Goal: Understand process/instructions: Learn how to perform a task or action

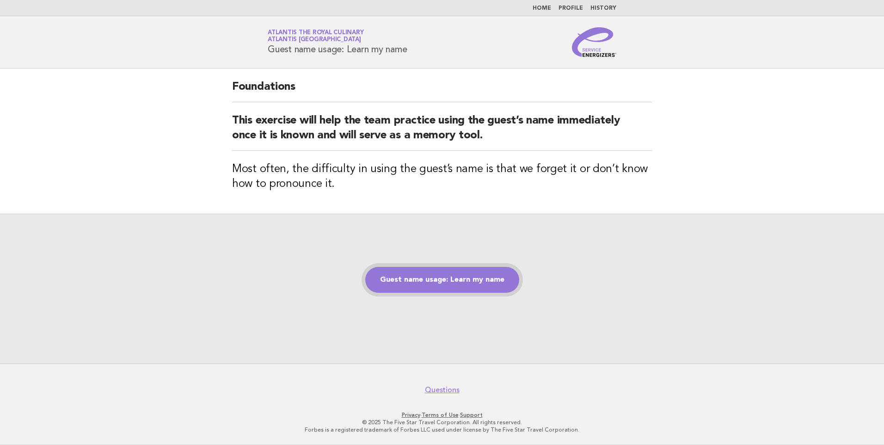
click at [438, 281] on link "Guest name usage: Learn my name" at bounding box center [442, 280] width 154 height 26
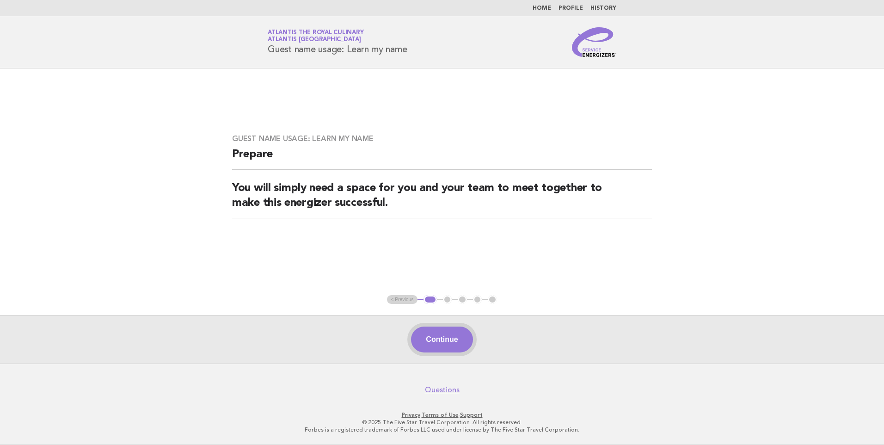
click at [440, 342] on button "Continue" at bounding box center [441, 339] width 61 height 26
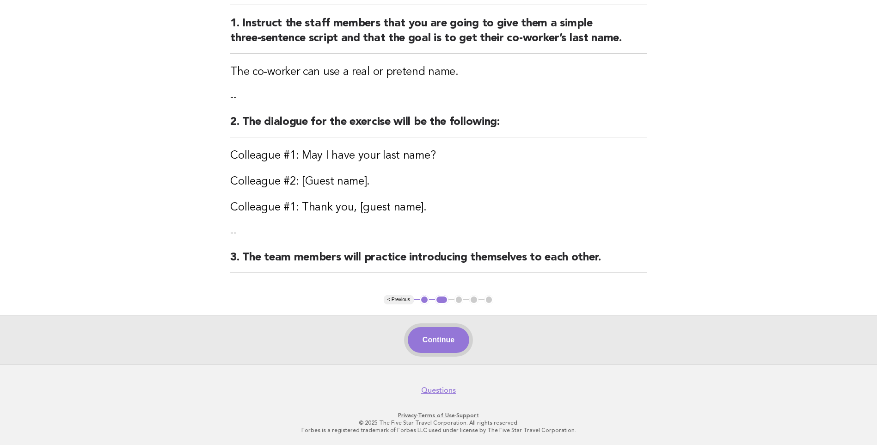
click at [447, 345] on button "Continue" at bounding box center [438, 340] width 61 height 26
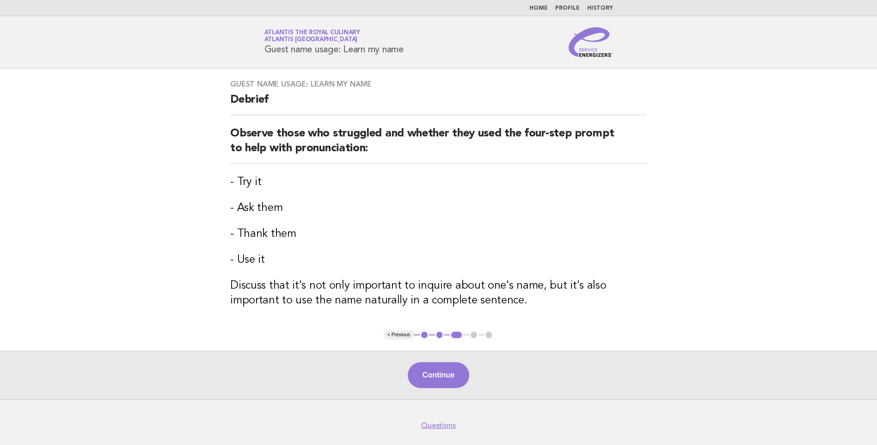
click at [438, 338] on button "2" at bounding box center [439, 334] width 9 height 9
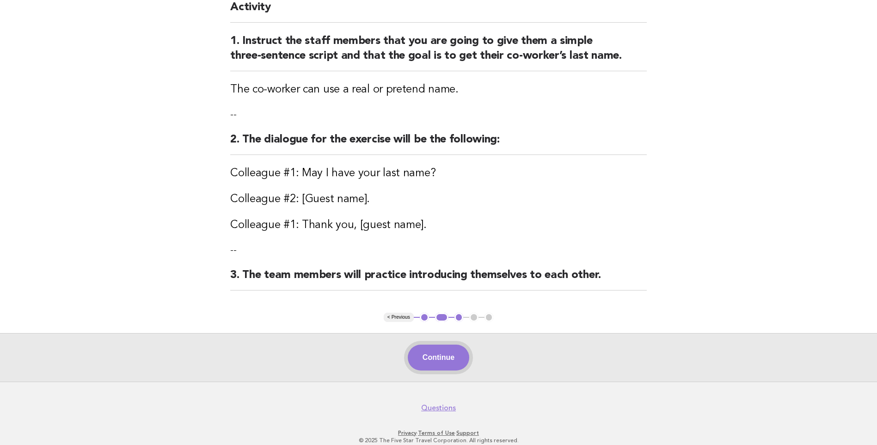
click at [452, 360] on button "Continue" at bounding box center [438, 357] width 61 height 26
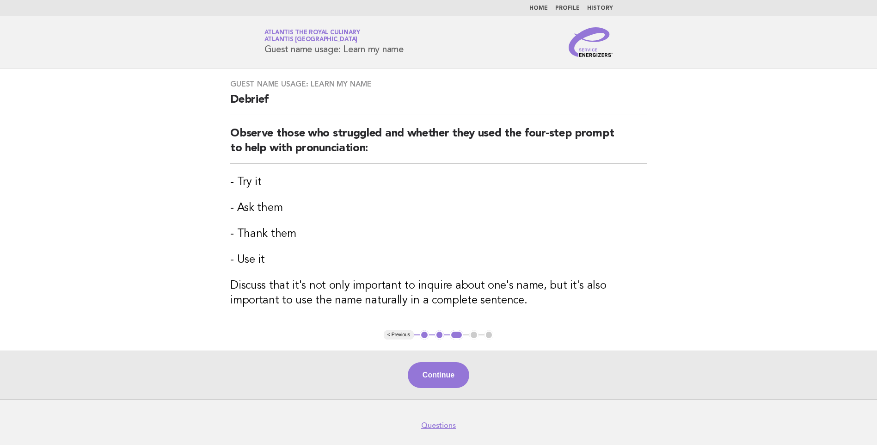
drag, startPoint x: 439, startPoint y: 375, endPoint x: 443, endPoint y: 379, distance: 5.6
click at [440, 376] on button "Continue" at bounding box center [438, 375] width 61 height 26
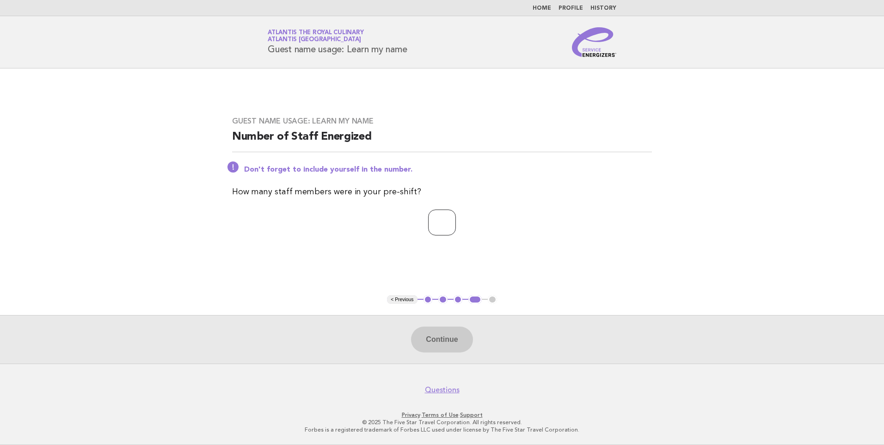
click at [456, 220] on input "*" at bounding box center [442, 222] width 28 height 26
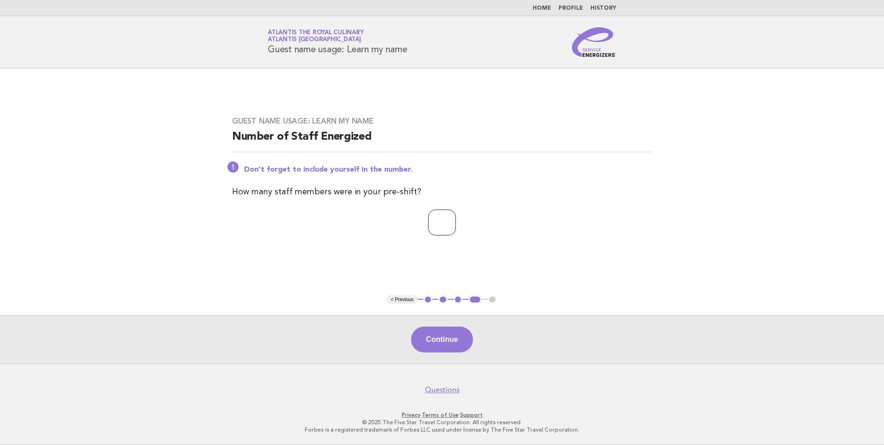
click at [456, 220] on input "*" at bounding box center [442, 222] width 28 height 26
type input "*"
click at [456, 226] on input "*" at bounding box center [442, 222] width 28 height 26
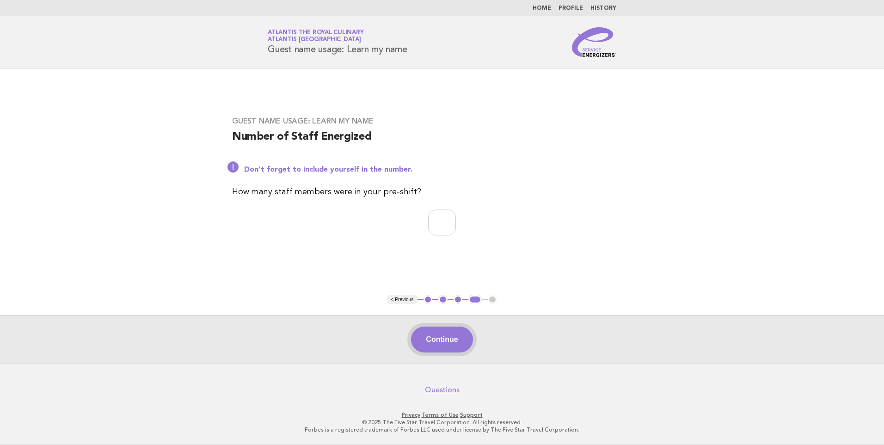
click at [454, 336] on button "Continue" at bounding box center [441, 339] width 61 height 26
